Goal: Navigation & Orientation: Find specific page/section

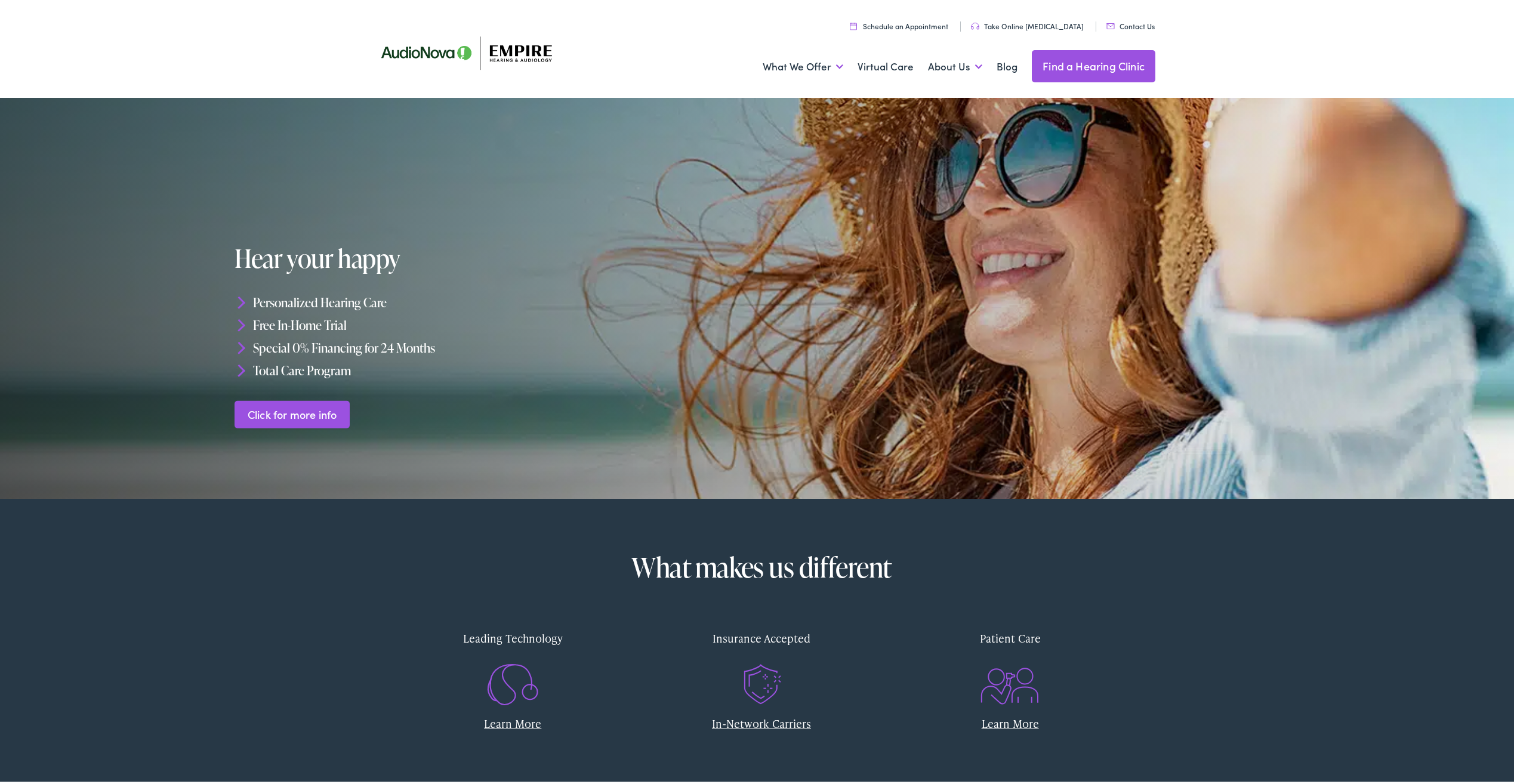
click at [1067, 71] on link "Find a Hearing Clinic" at bounding box center [1094, 64] width 124 height 32
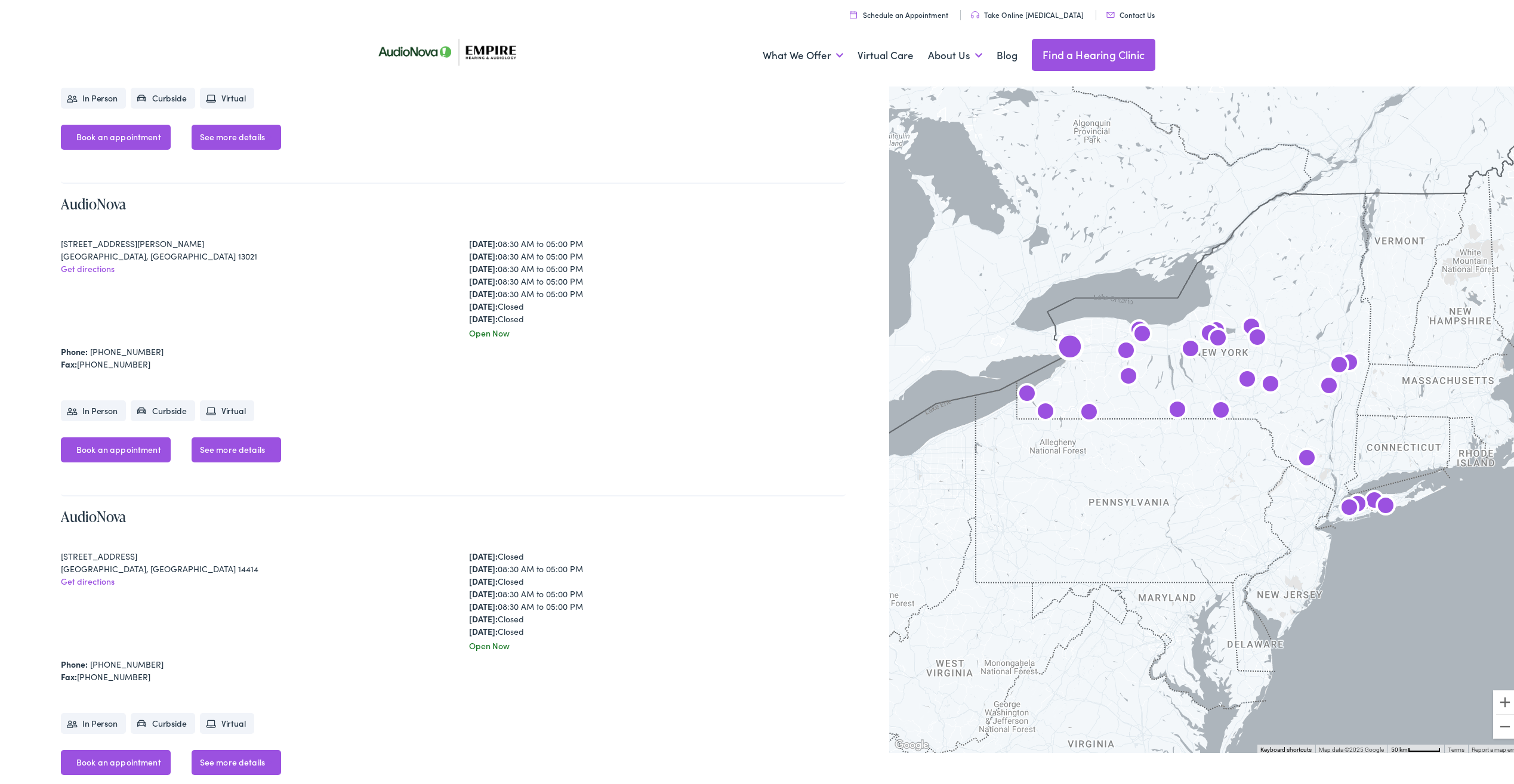
scroll to position [1134, 0]
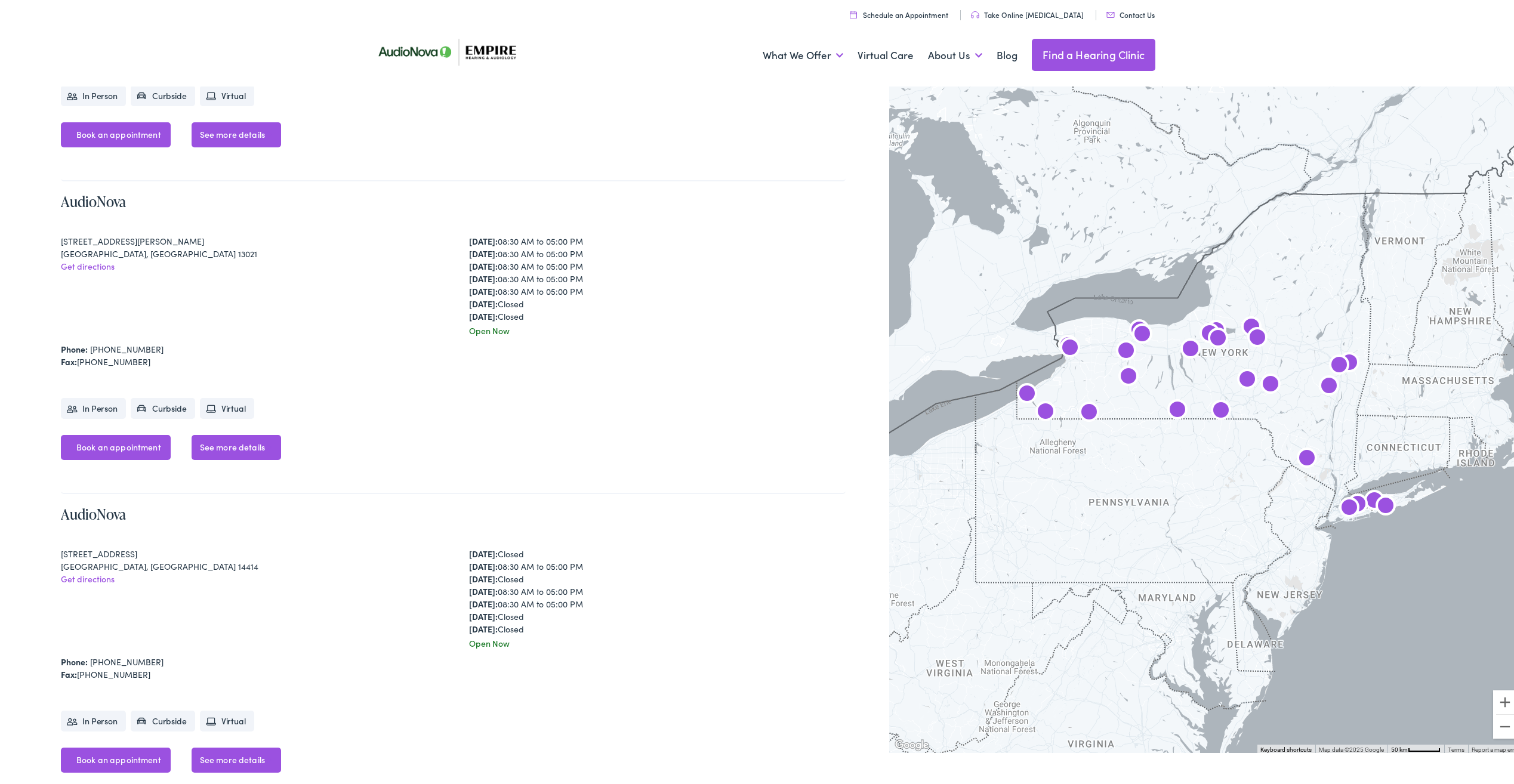
click at [1056, 56] on link "Find a Hearing Clinic" at bounding box center [1094, 52] width 124 height 32
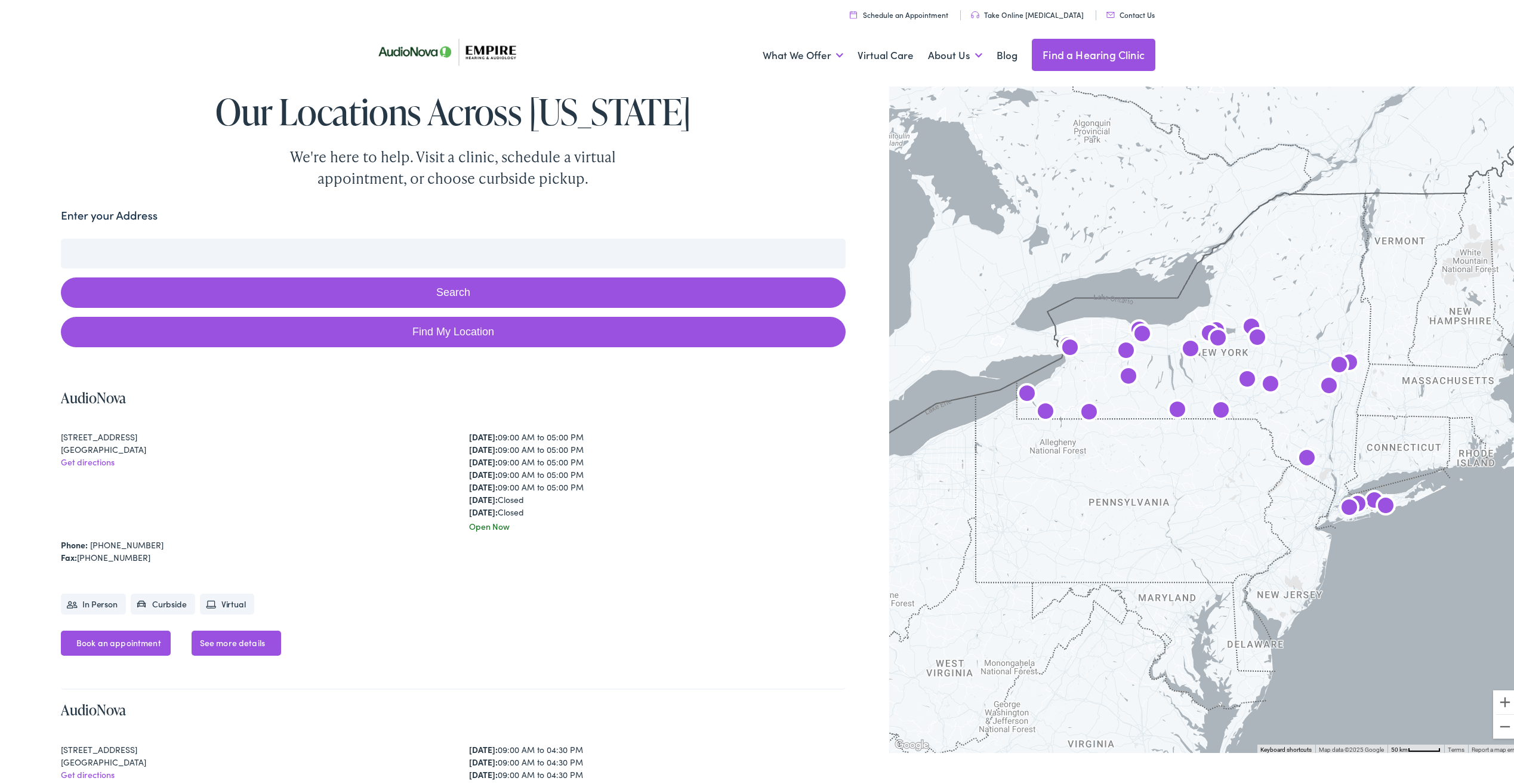
click at [181, 253] on input "Enter your Address" at bounding box center [453, 251] width 785 height 30
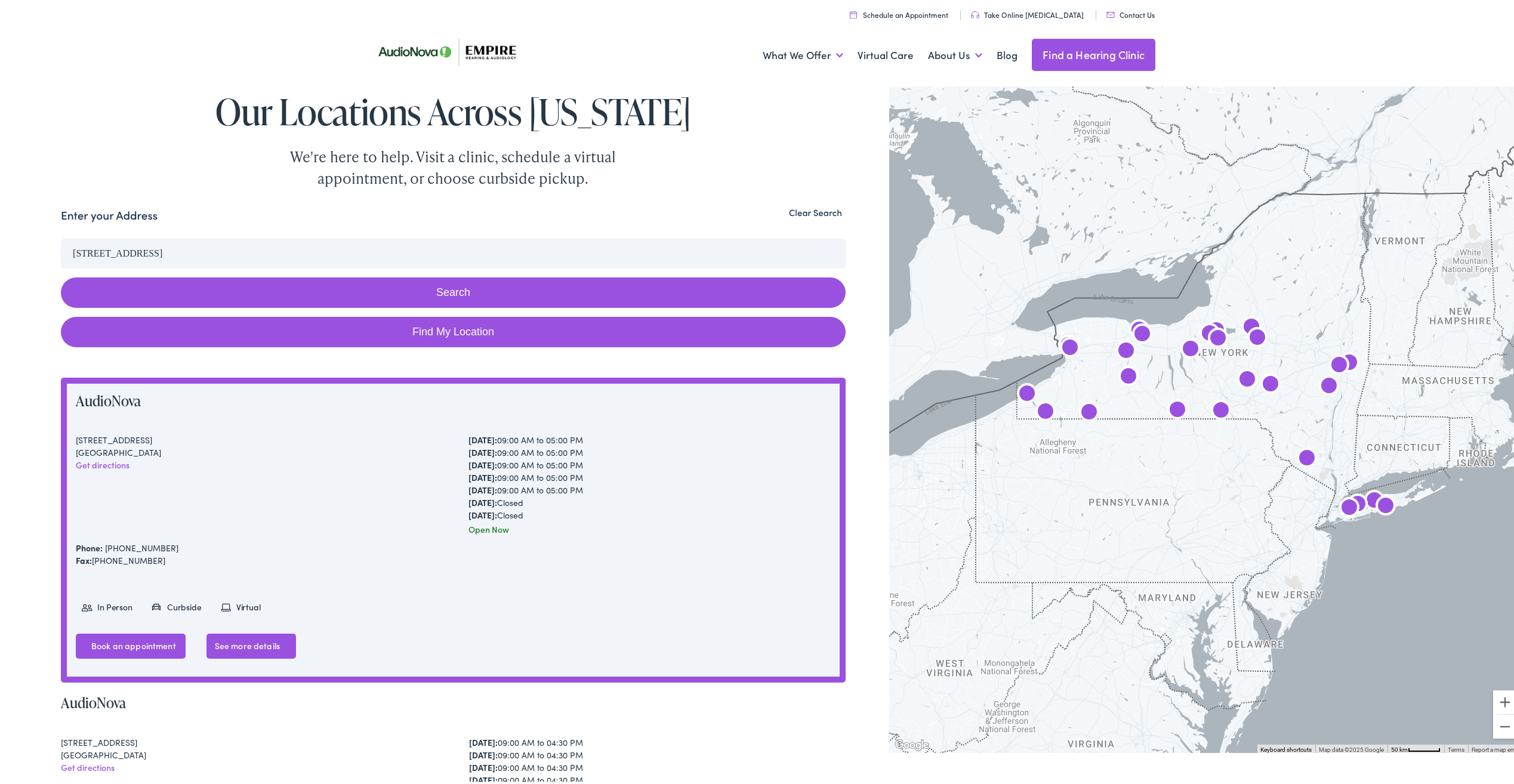
click at [427, 330] on link "Find My Location" at bounding box center [453, 330] width 785 height 31
type input "[GEOGRAPHIC_DATA], [US_STATE]"
click at [441, 296] on button "Search" at bounding box center [453, 290] width 785 height 31
click at [438, 288] on button "Search" at bounding box center [453, 290] width 785 height 31
click at [439, 289] on button "Search" at bounding box center [453, 290] width 785 height 31
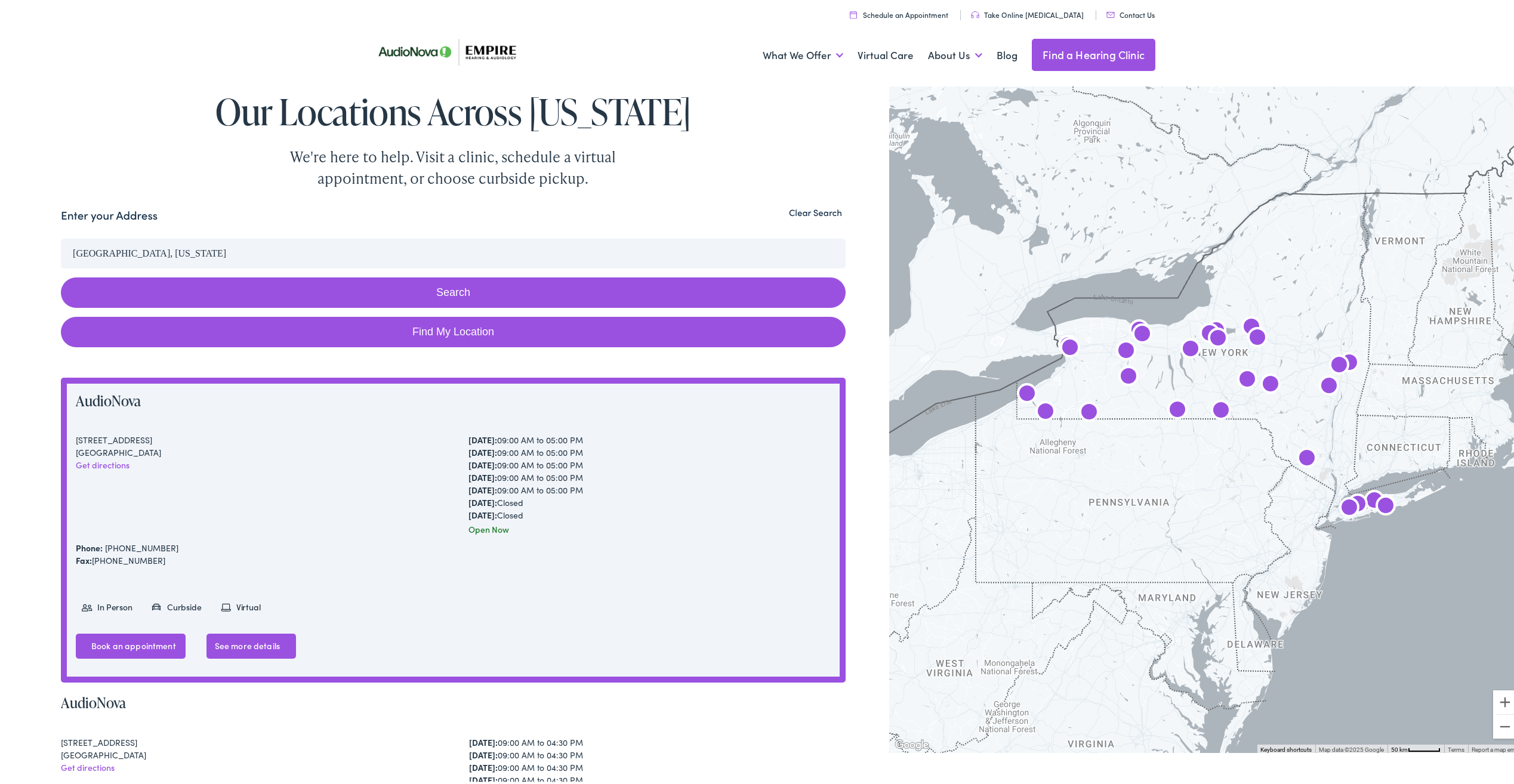
click at [442, 293] on button "Search" at bounding box center [453, 290] width 785 height 31
